Goal: Check status

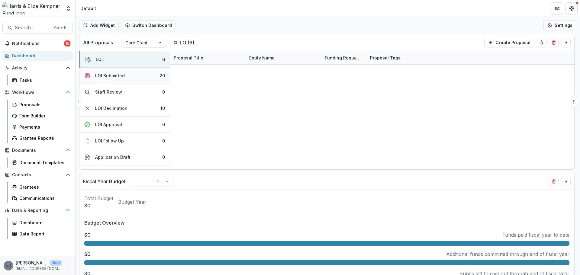
click at [124, 76] on button "LOI Submitted 20" at bounding box center [124, 76] width 90 height 16
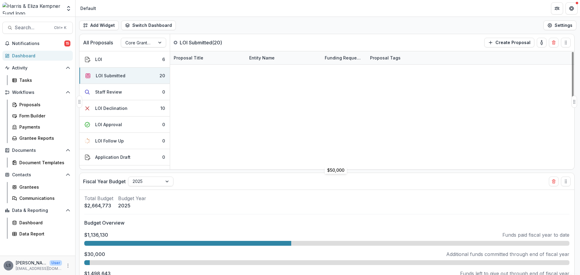
scroll to position [155, 0]
